Goal: Task Accomplishment & Management: Use online tool/utility

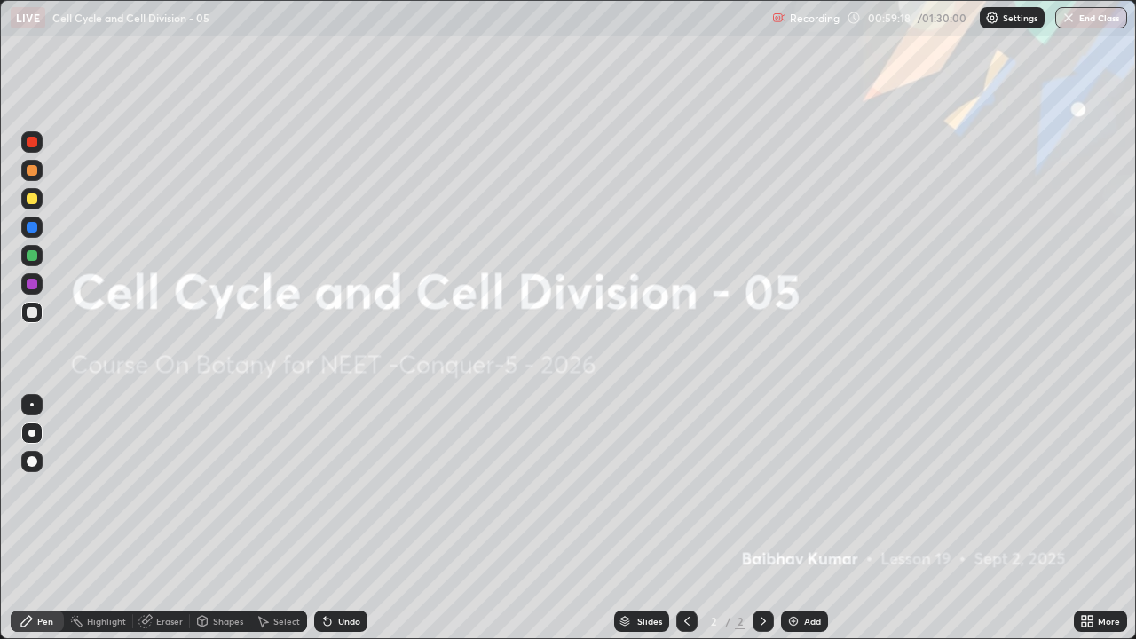
scroll to position [639, 1136]
click at [800, 518] on div "Add" at bounding box center [804, 621] width 47 height 21
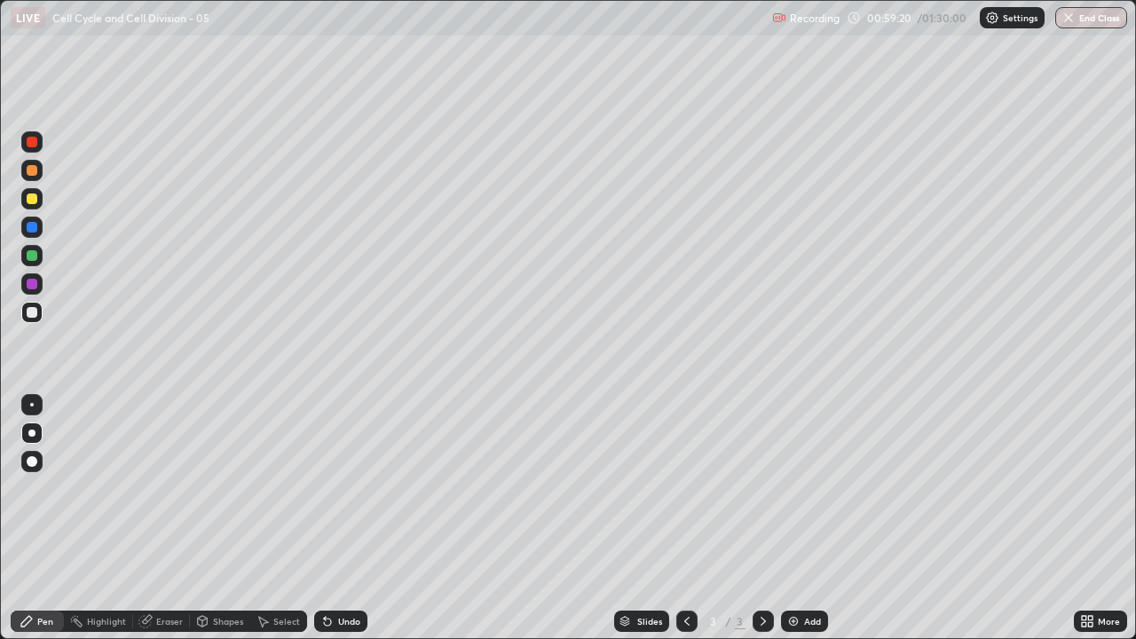
click at [37, 319] on div at bounding box center [31, 312] width 21 height 21
click at [31, 201] on div at bounding box center [32, 199] width 11 height 11
click at [36, 150] on div at bounding box center [31, 141] width 21 height 21
click at [23, 518] on div "Pen" at bounding box center [37, 621] width 53 height 21
click at [620, 518] on icon at bounding box center [625, 621] width 11 height 11
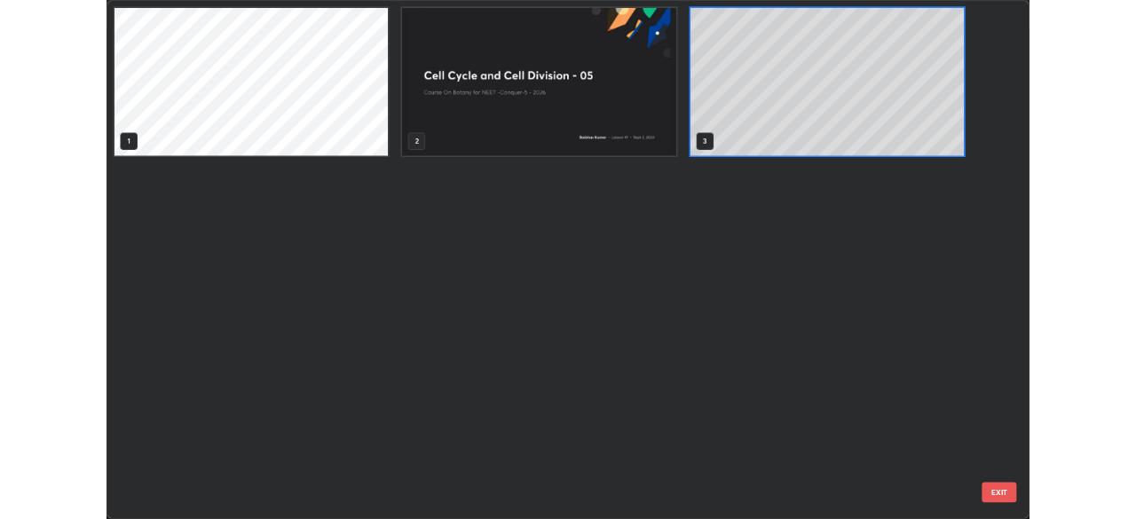
scroll to position [632, 1126]
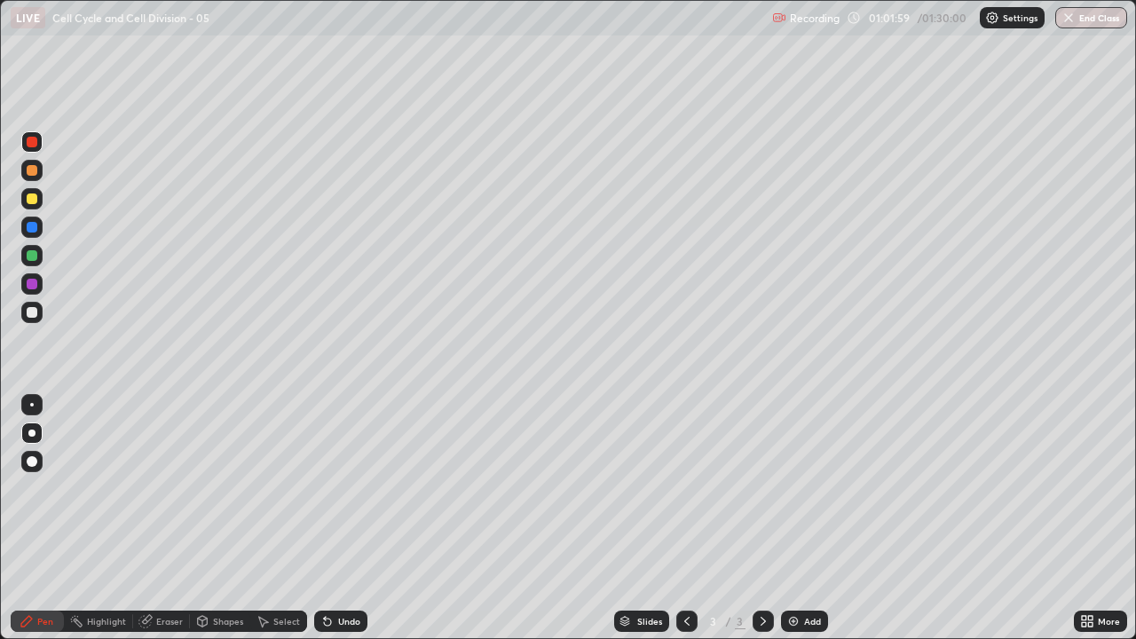
click at [1084, 518] on icon at bounding box center [1084, 618] width 4 height 4
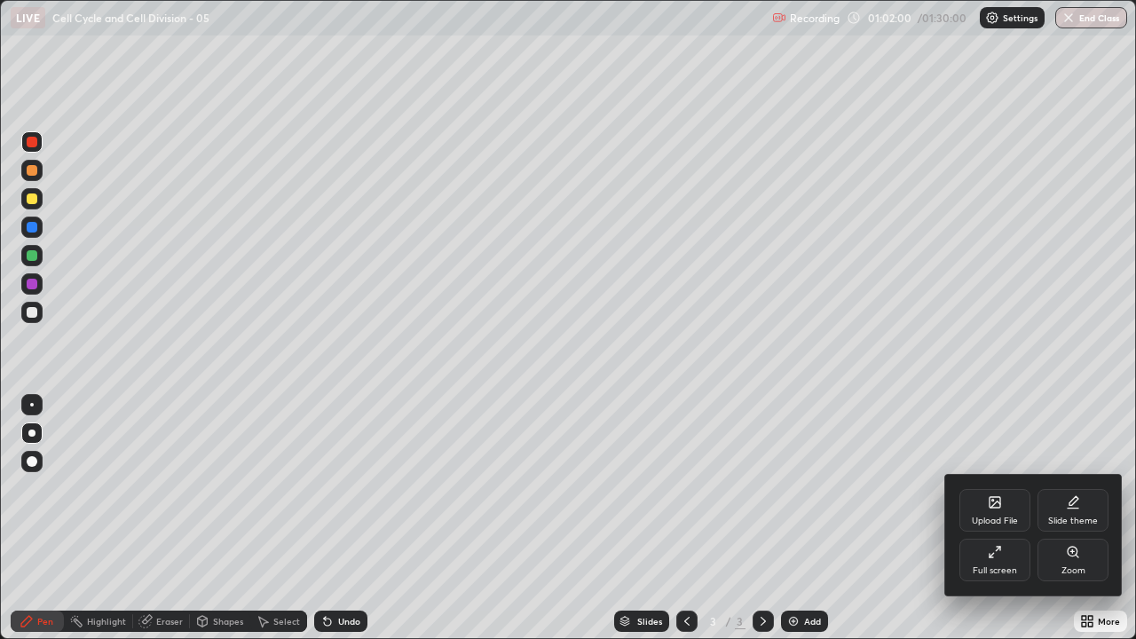
click at [1000, 518] on div "Full screen" at bounding box center [995, 560] width 71 height 43
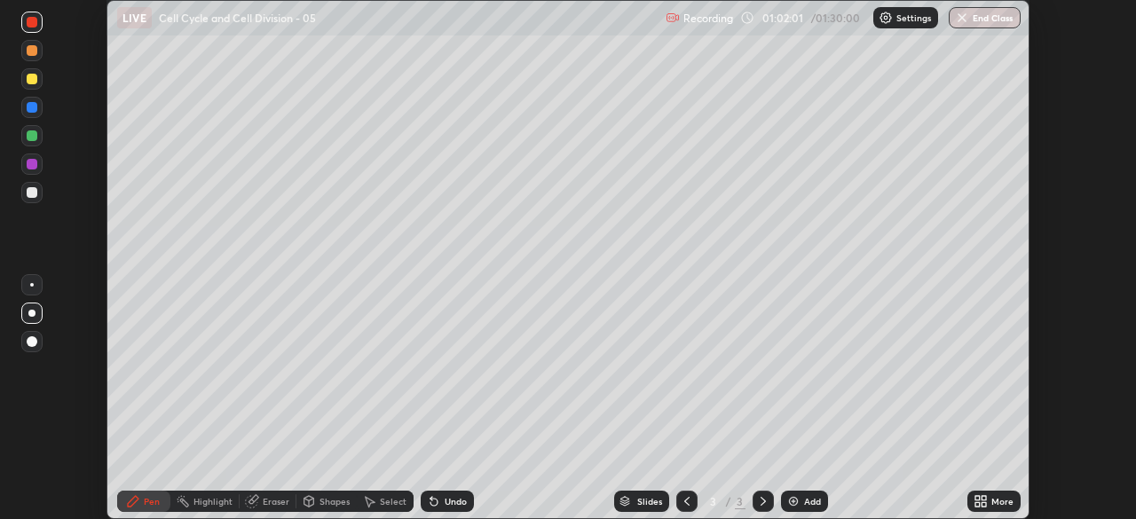
scroll to position [88252, 87635]
click at [976, 501] on icon at bounding box center [978, 498] width 4 height 4
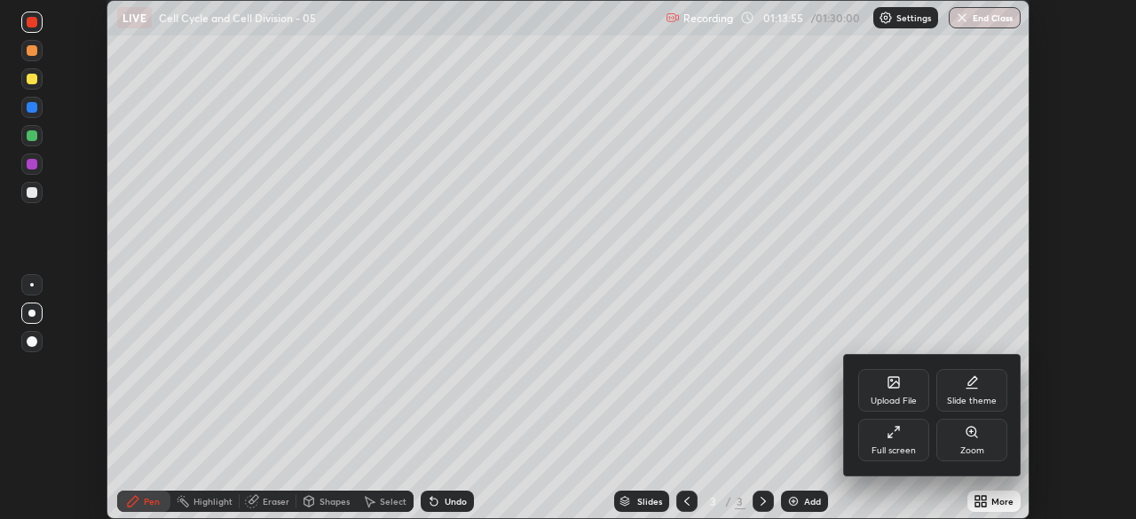
click at [892, 393] on div "Upload File" at bounding box center [893, 390] width 71 height 43
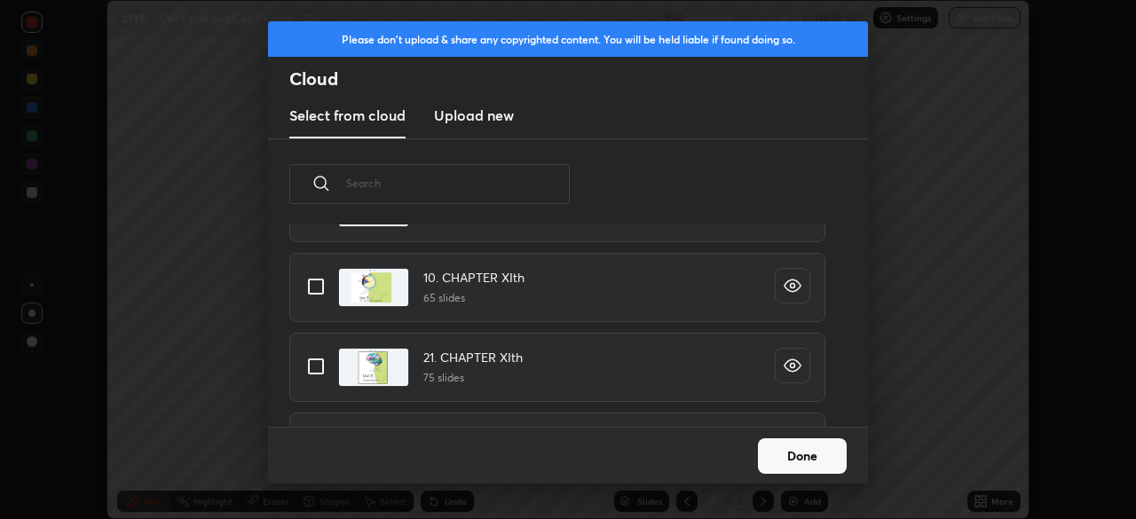
scroll to position [1244, 0]
click at [316, 289] on input "grid" at bounding box center [315, 285] width 37 height 37
checkbox input "true"
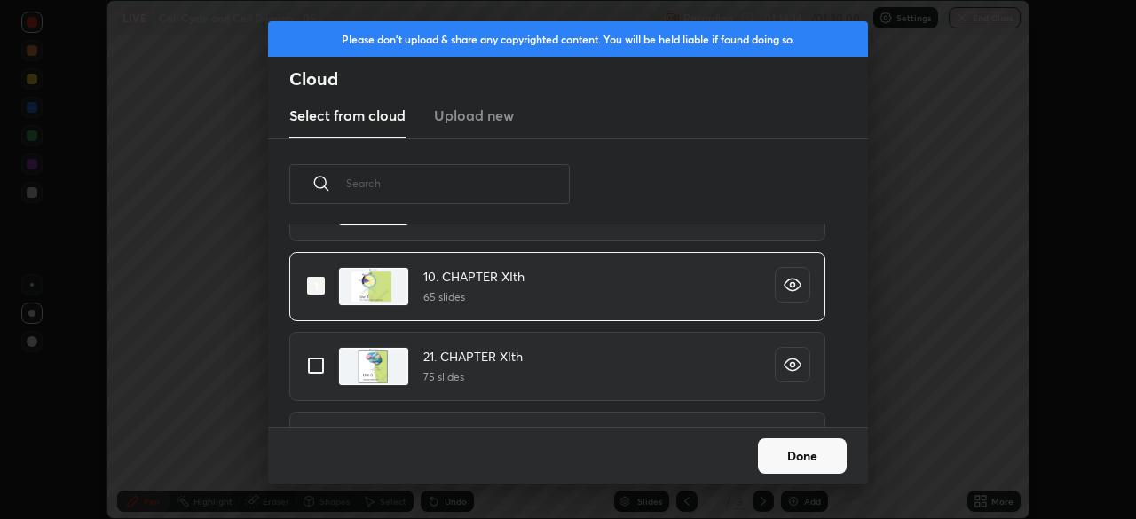
click at [788, 455] on button "Done" at bounding box center [802, 457] width 89 height 36
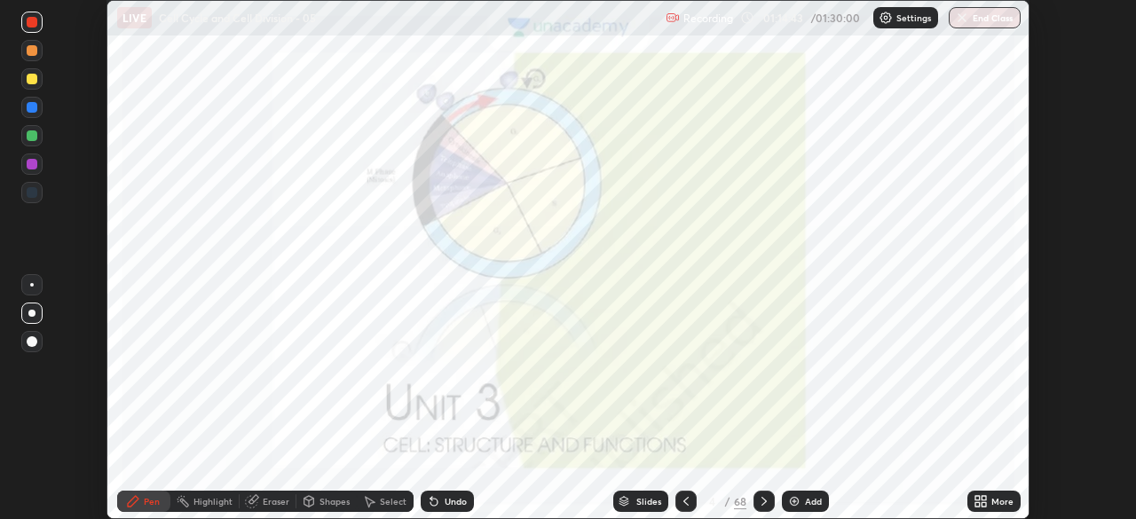
click at [619, 504] on icon at bounding box center [624, 501] width 11 height 11
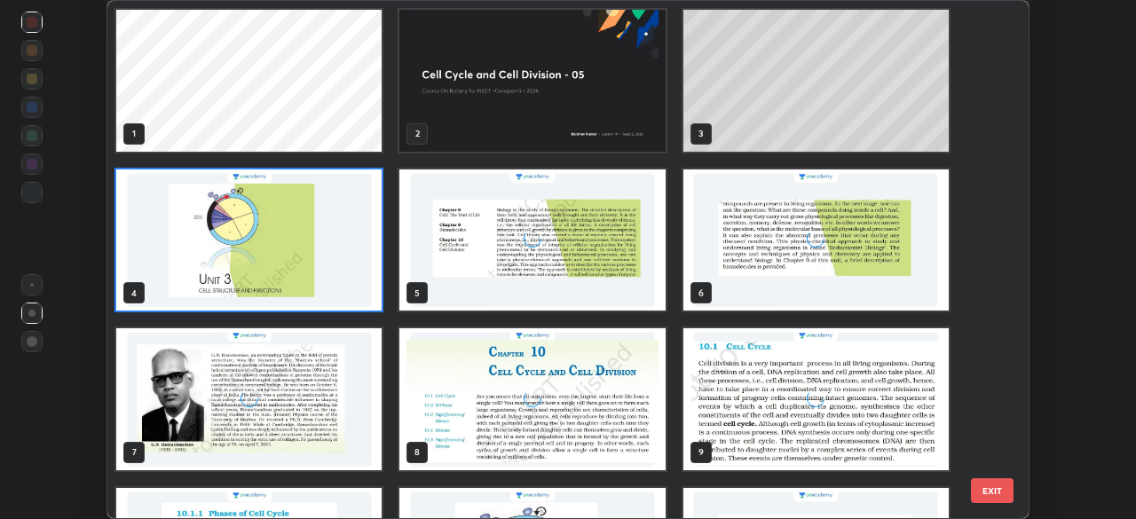
scroll to position [512, 913]
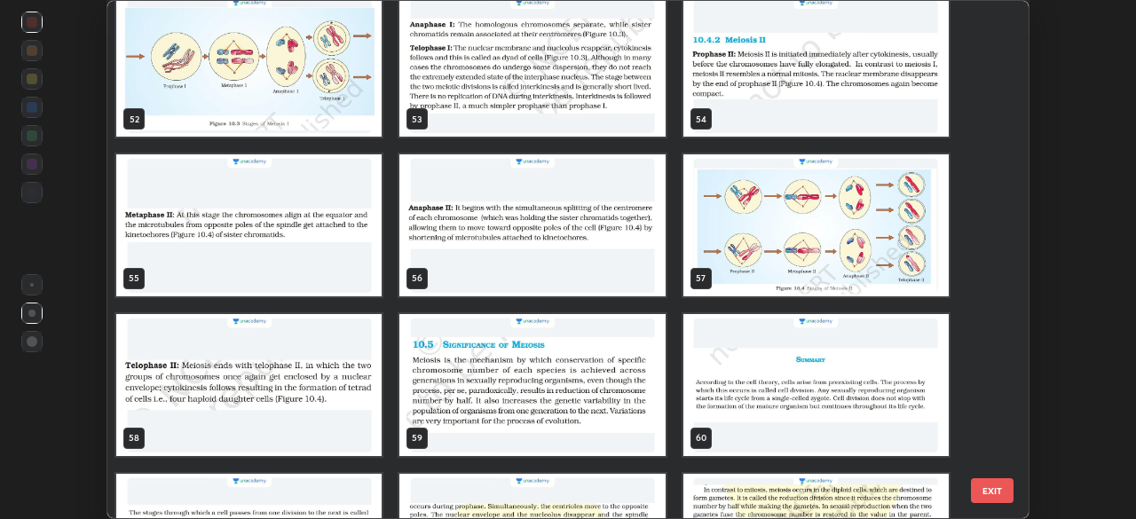
click at [333, 104] on img "grid" at bounding box center [248, 67] width 265 height 142
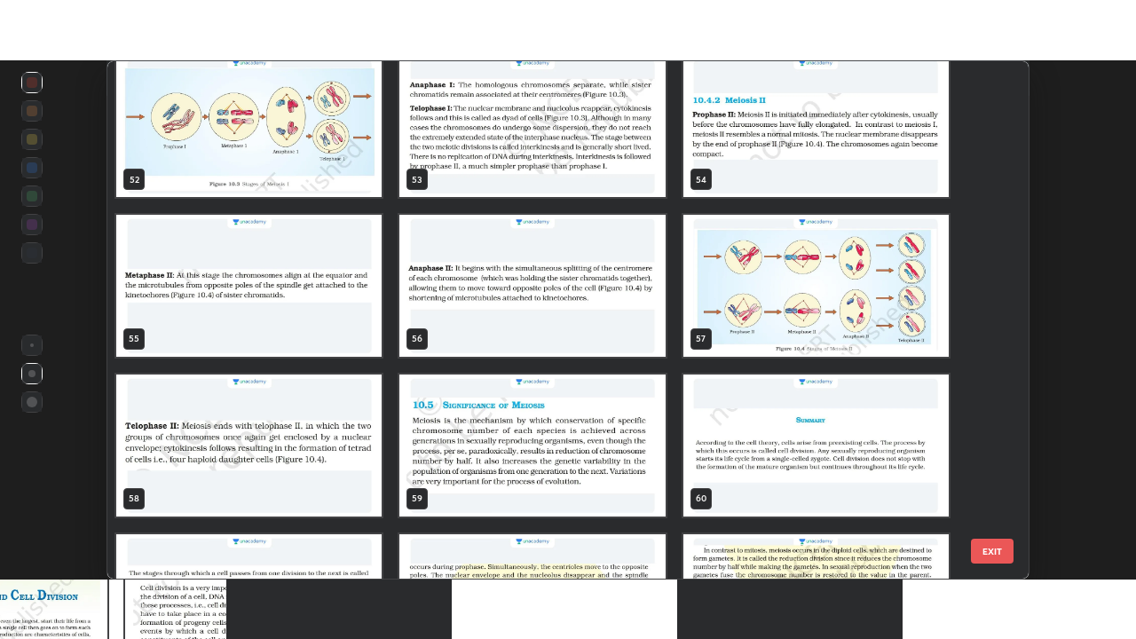
scroll to position [2710, 0]
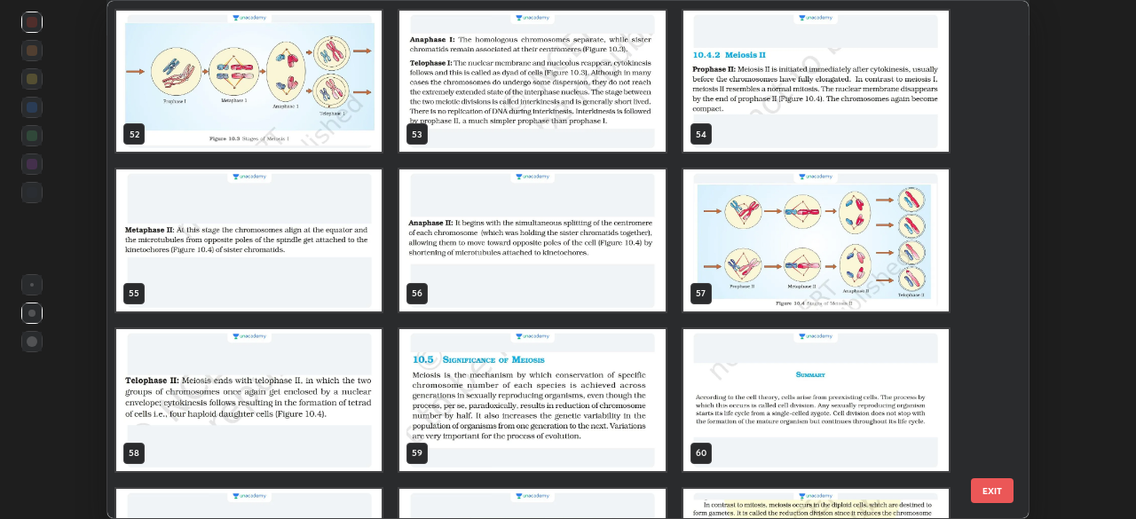
click at [332, 105] on div "52 53 54 55 56 57 58 59 60 61 62 63 64 65 66" at bounding box center [552, 260] width 890 height 518
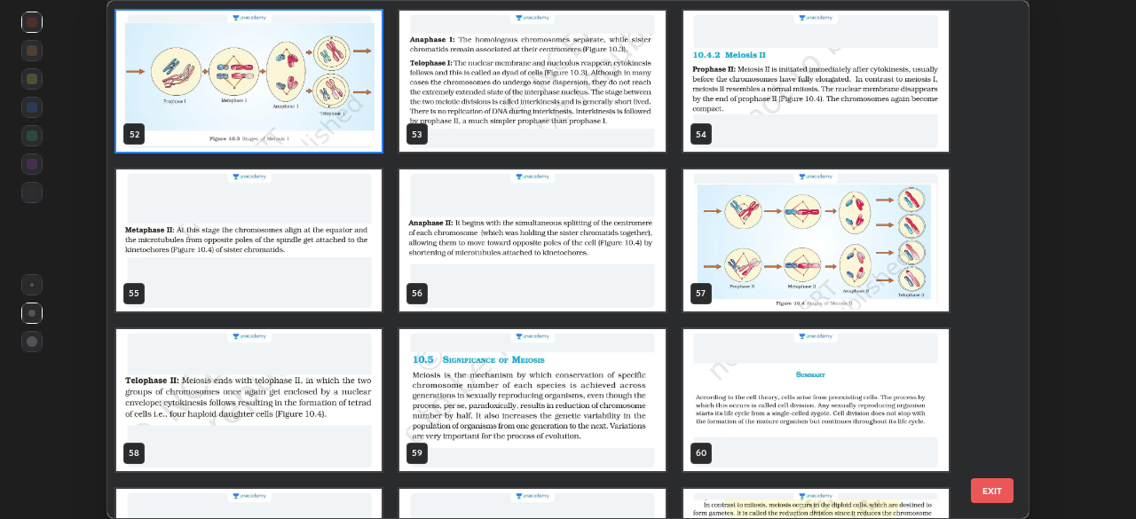
click at [335, 111] on img "grid" at bounding box center [248, 82] width 265 height 142
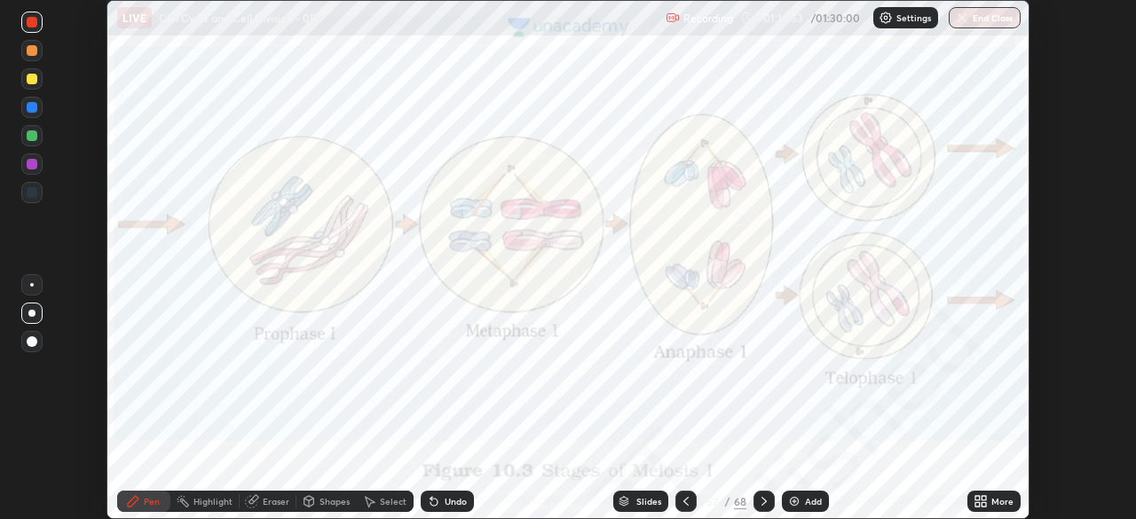
click at [336, 117] on img "grid" at bounding box center [248, 82] width 265 height 142
click at [984, 504] on icon at bounding box center [984, 504] width 4 height 4
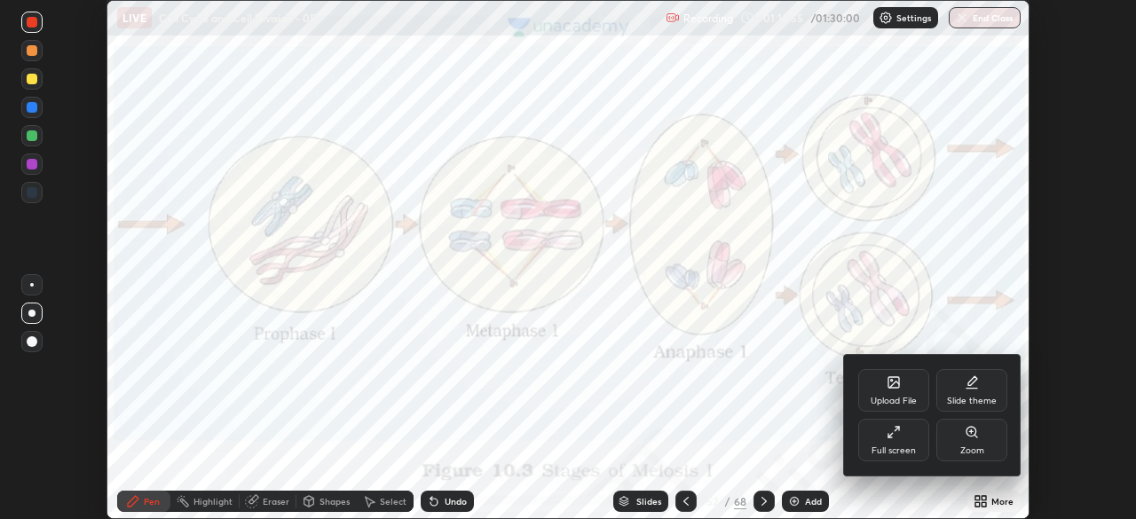
click at [898, 455] on div "Full screen" at bounding box center [894, 451] width 44 height 9
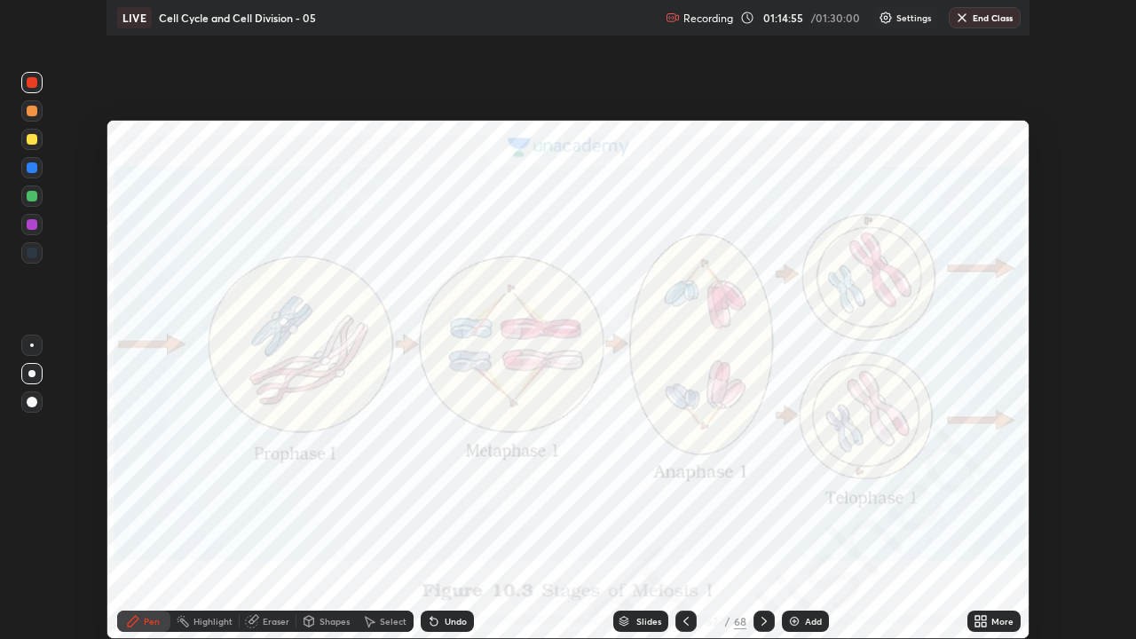
scroll to position [639, 1136]
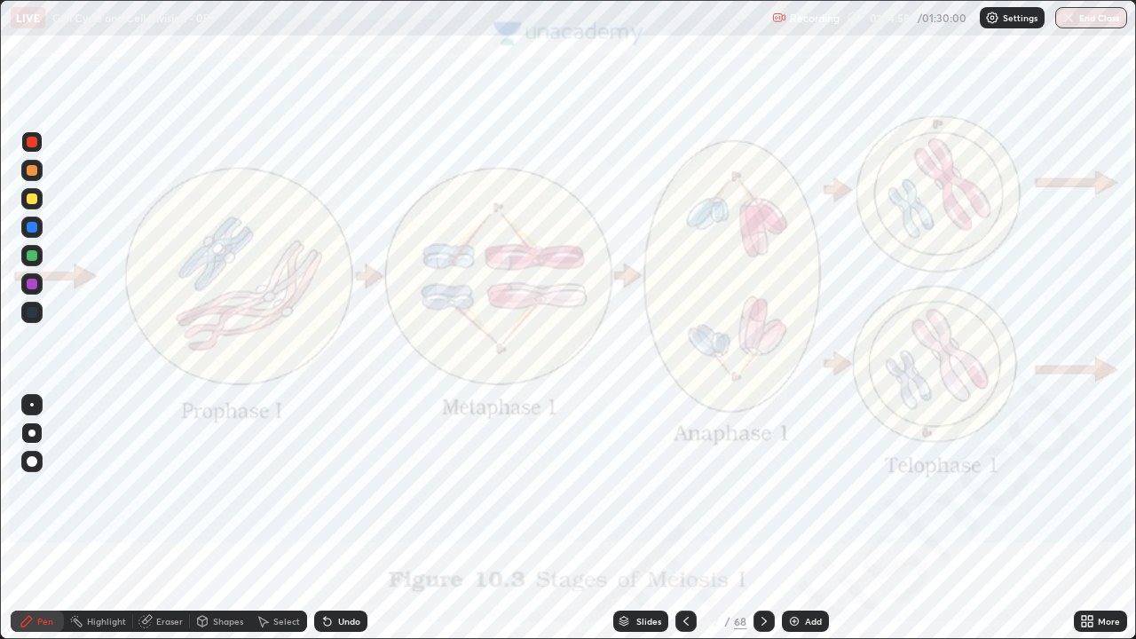
click at [36, 144] on div at bounding box center [32, 142] width 11 height 11
click at [32, 148] on div at bounding box center [31, 141] width 21 height 21
click at [36, 146] on div at bounding box center [31, 141] width 21 height 21
click at [625, 518] on icon at bounding box center [624, 621] width 11 height 11
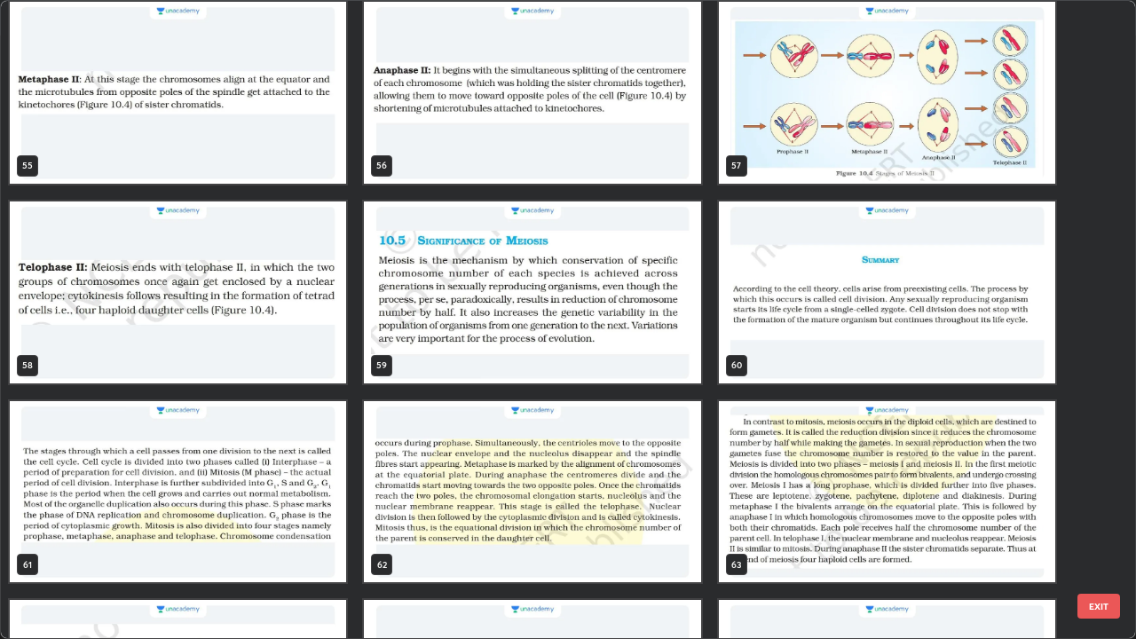
scroll to position [3605, 0]
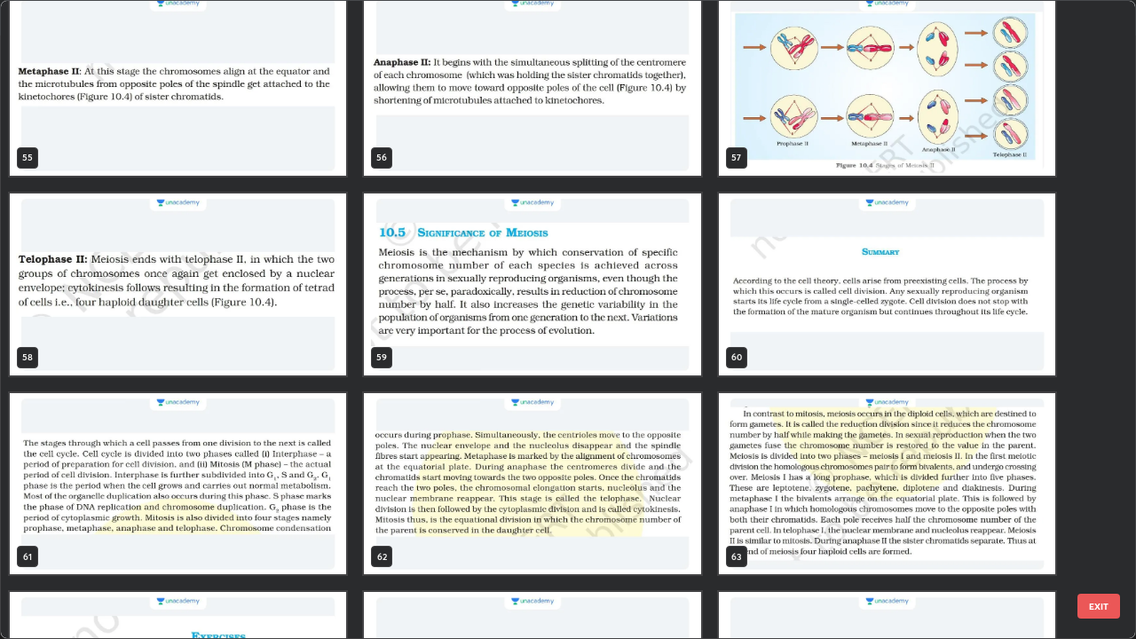
click at [505, 321] on img "grid" at bounding box center [532, 285] width 336 height 182
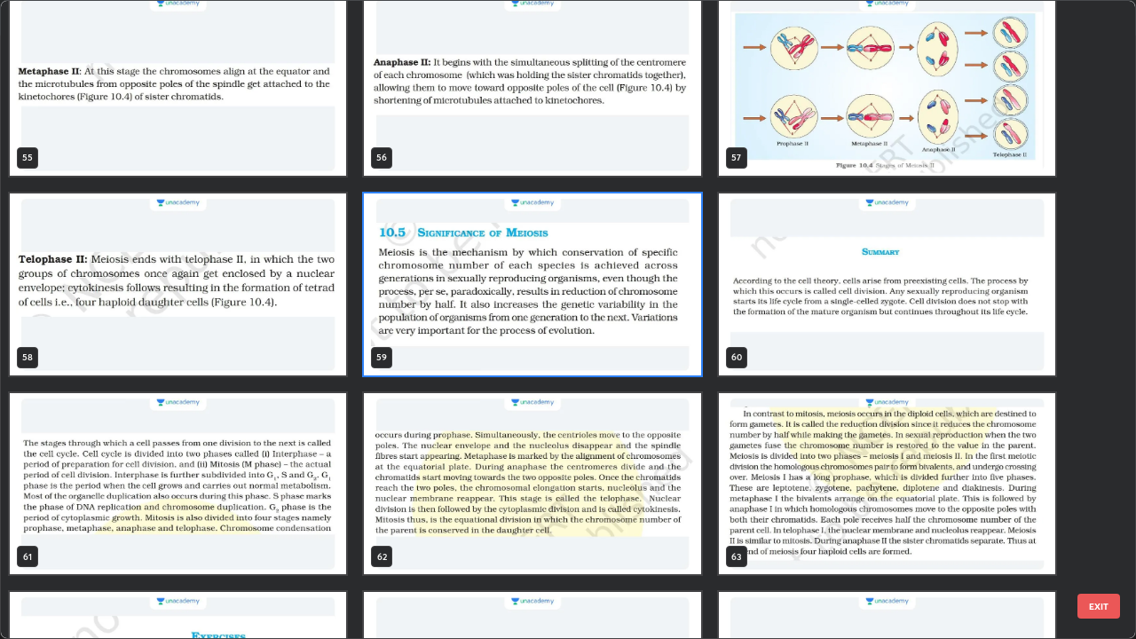
click at [506, 321] on img "grid" at bounding box center [532, 285] width 336 height 182
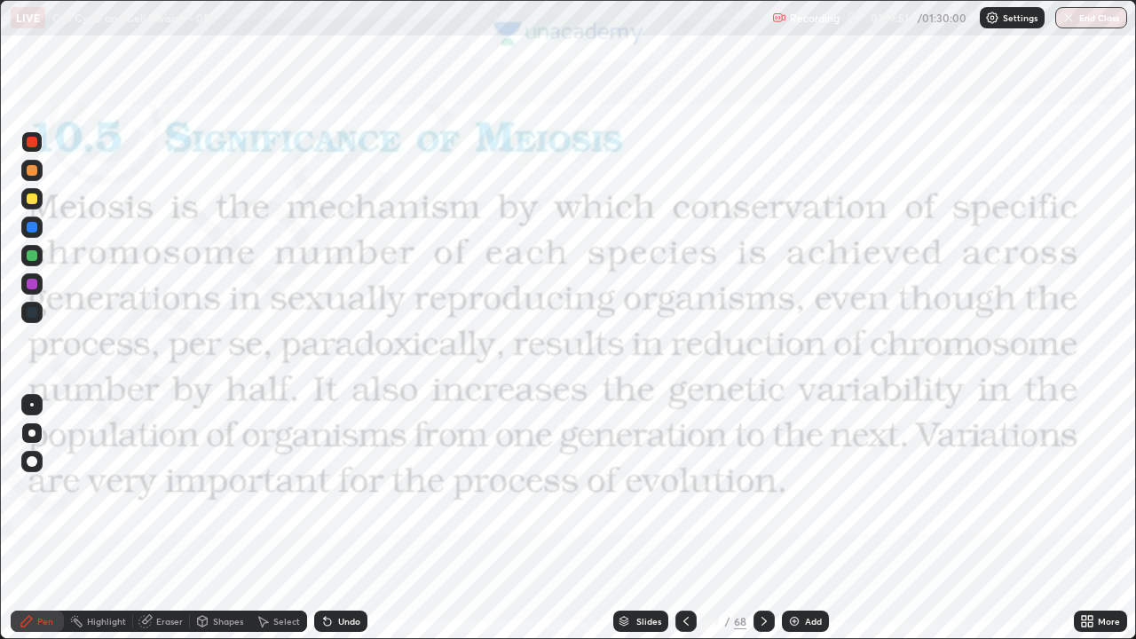
click at [503, 323] on img "grid" at bounding box center [532, 285] width 336 height 182
click at [1090, 20] on button "End Class" at bounding box center [1091, 17] width 72 height 21
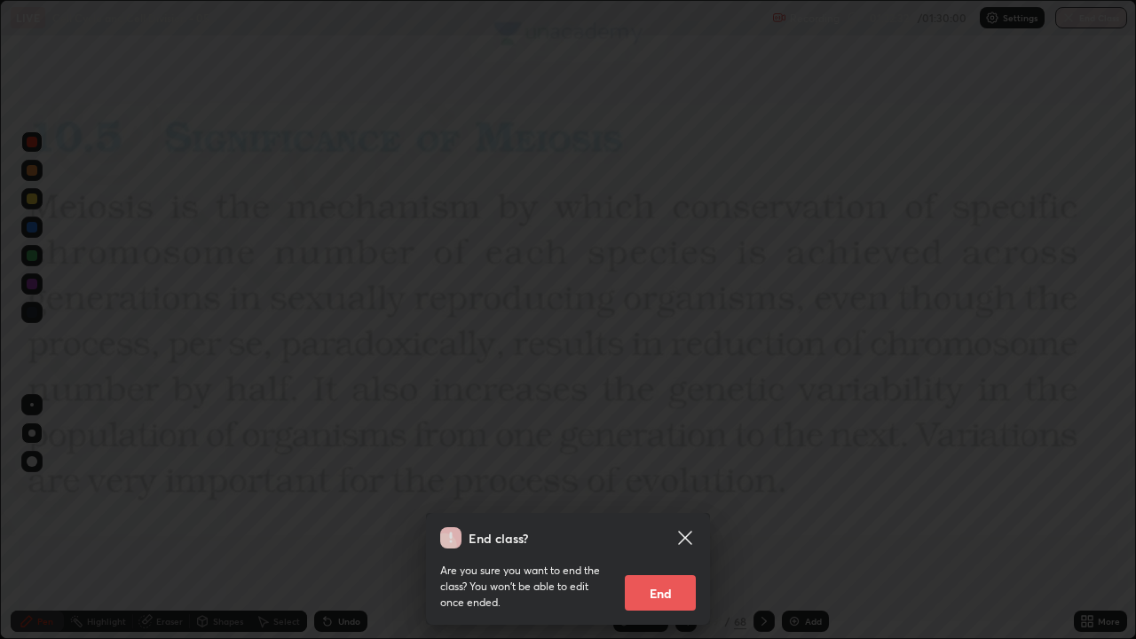
click at [671, 518] on button "End" at bounding box center [660, 593] width 71 height 36
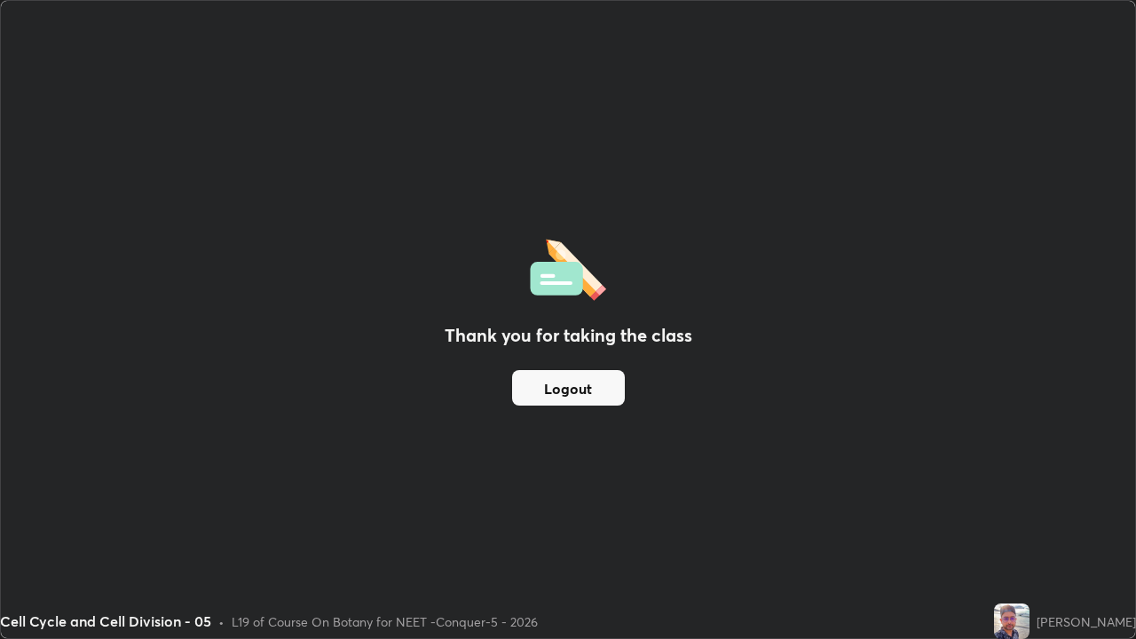
click at [613, 388] on button "Logout" at bounding box center [568, 388] width 113 height 36
